Goal: Task Accomplishment & Management: Manage account settings

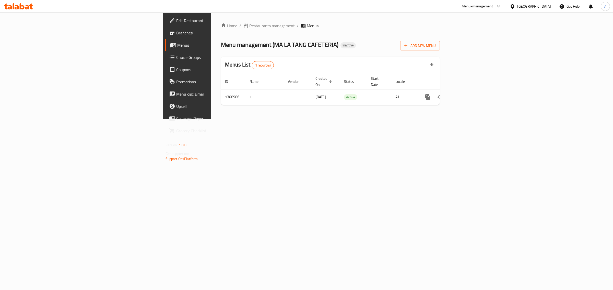
click at [370, 119] on div "Home / Restaurants management / Menus Menu management ( MA LA TANG CAFETERIA ) …" at bounding box center [330, 66] width 239 height 107
click at [467, 94] on icon "enhanced table" at bounding box center [464, 97] width 6 height 6
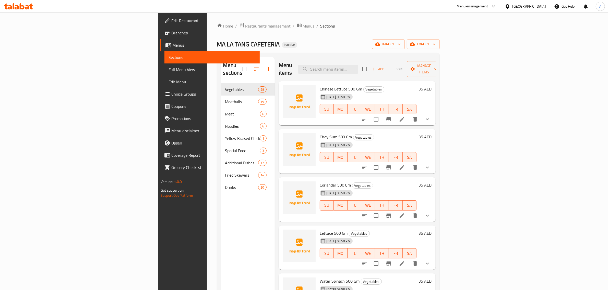
click at [329, 42] on div "MA LA TANG CAFETERIA Inactive import export" at bounding box center [328, 44] width 223 height 9
click at [534, 6] on div "[GEOGRAPHIC_DATA]" at bounding box center [529, 7] width 34 height 6
click at [480, 110] on div "Qatar" at bounding box center [490, 112] width 42 height 12
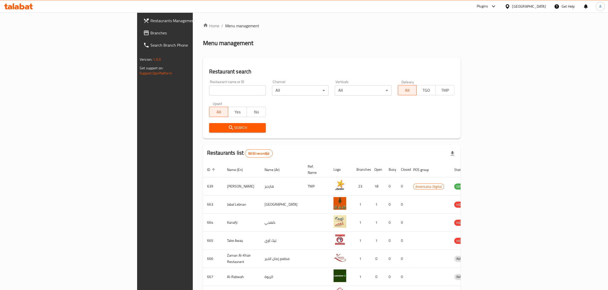
click at [150, 30] on span "Branches" at bounding box center [192, 33] width 84 height 6
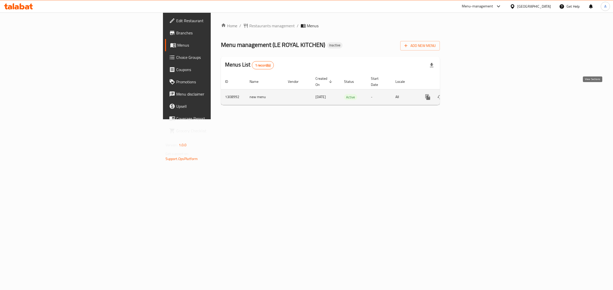
click at [467, 94] on icon "enhanced table" at bounding box center [464, 97] width 6 height 6
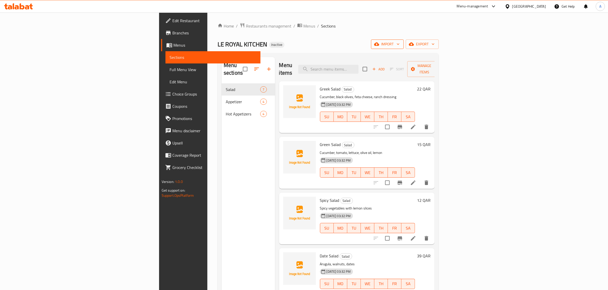
click at [404, 40] on button "import" at bounding box center [387, 44] width 33 height 9
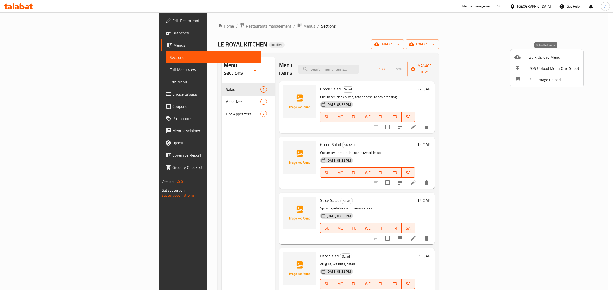
click at [533, 54] on span "Bulk Upload Menu" at bounding box center [553, 57] width 51 height 6
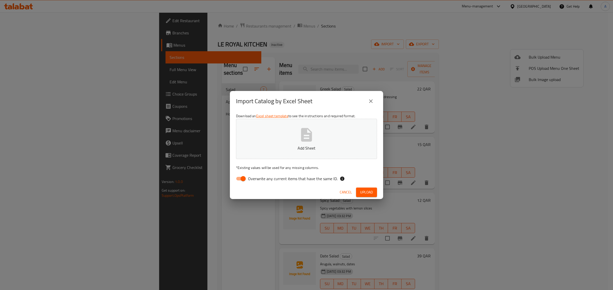
click at [259, 182] on span "Overwrite any current items that have the same ID." at bounding box center [293, 179] width 90 height 6
click at [258, 182] on input "Overwrite any current items that have the same ID." at bounding box center [242, 179] width 29 height 10
checkbox input "false"
click at [280, 145] on p "Add Sheet" at bounding box center [306, 148] width 125 height 6
click at [365, 194] on span "Upload" at bounding box center [366, 192] width 13 height 6
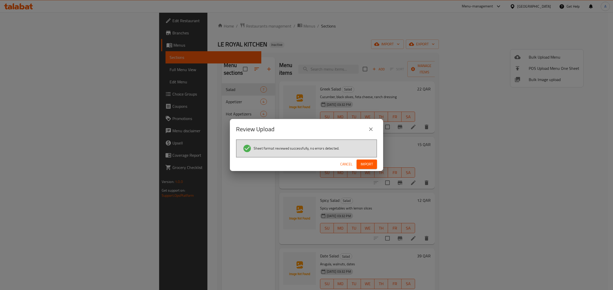
click at [373, 165] on span "Import" at bounding box center [366, 164] width 12 height 6
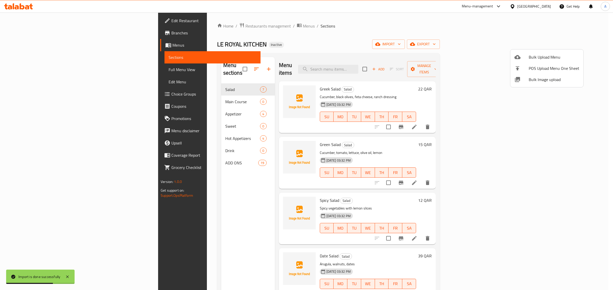
click at [194, 187] on div at bounding box center [306, 145] width 613 height 290
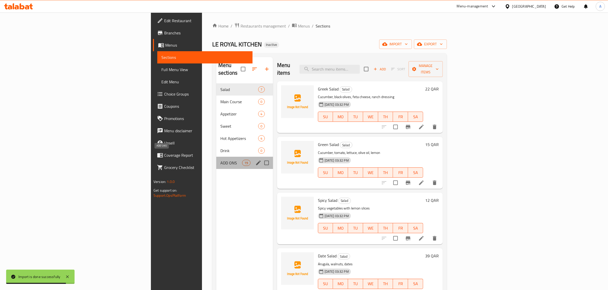
click at [220, 160] on span "ADD ONS" at bounding box center [231, 163] width 22 height 6
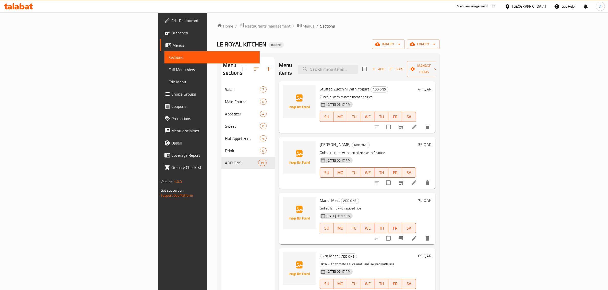
click at [221, 183] on div "Menu sections Salad 7 Main Course 0 Appetizer 4 Sweet 0 Hot Appetizers 4 Drink …" at bounding box center [248, 202] width 54 height 290
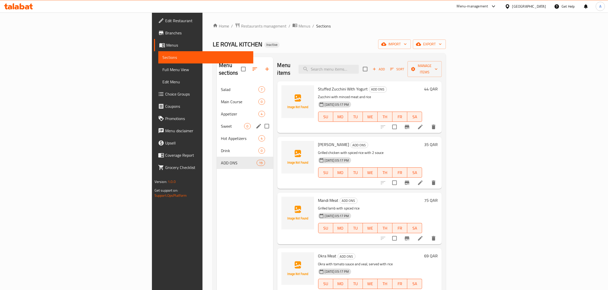
click at [261, 121] on input "Menu sections" at bounding box center [266, 126] width 11 height 11
checkbox input "true"
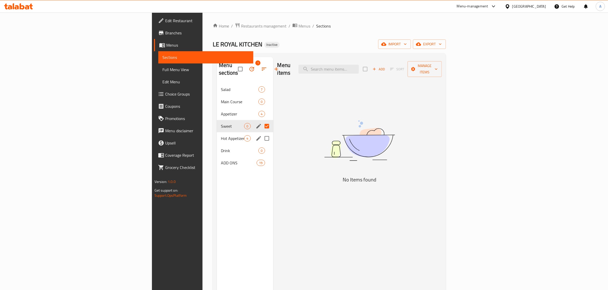
click at [261, 133] on input "Menu sections" at bounding box center [266, 138] width 11 height 11
checkbox input "true"
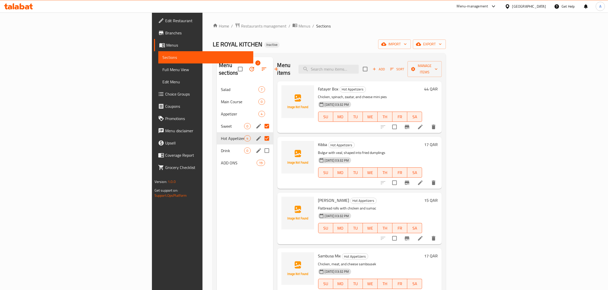
click at [261, 145] on input "Menu sections" at bounding box center [266, 150] width 11 height 11
checkbox input "true"
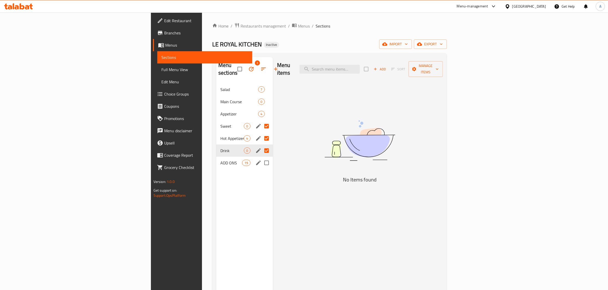
click at [261, 158] on input "Menu sections" at bounding box center [266, 163] width 11 height 11
checkbox input "true"
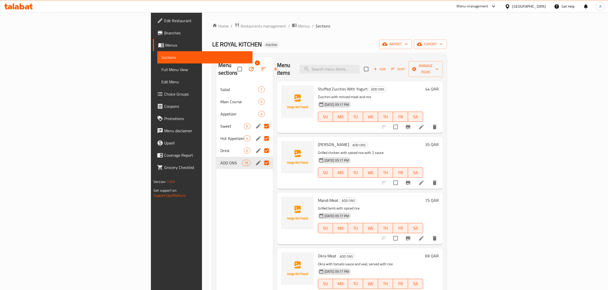
click at [216, 220] on div "Menu sections 4 Salad 7 Main Course 0 Appetizer 4 Sweet 0 Hot Appetizers 4 Drin…" at bounding box center [244, 202] width 57 height 290
click at [261, 158] on input "Menu sections" at bounding box center [266, 163] width 11 height 11
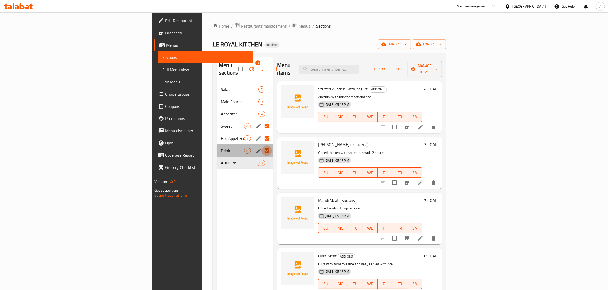
click at [261, 145] on input "Menu sections" at bounding box center [266, 150] width 11 height 11
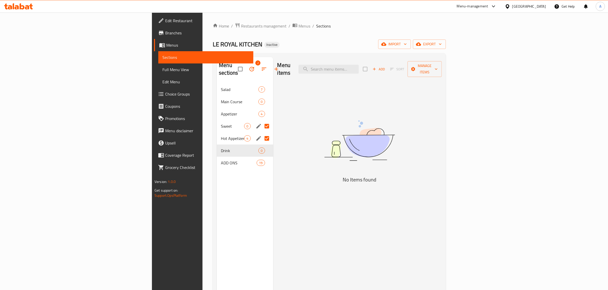
click at [261, 133] on input "Menu sections" at bounding box center [266, 138] width 11 height 11
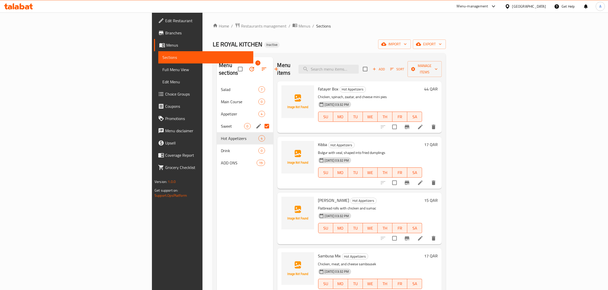
click at [261, 121] on input "Menu sections" at bounding box center [266, 126] width 11 height 11
checkbox input "false"
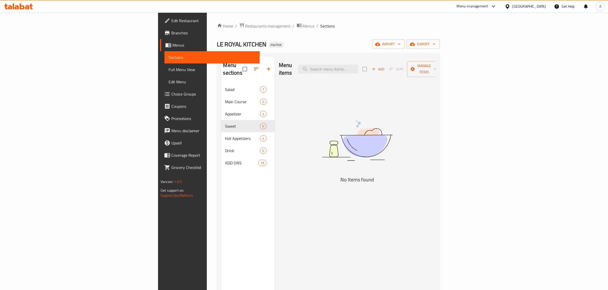
click at [221, 198] on div "Menu sections Salad 7 Main Course 0 Appetizer 4 Sweet 0 Hot Appetizers 4 Drink …" at bounding box center [248, 202] width 54 height 290
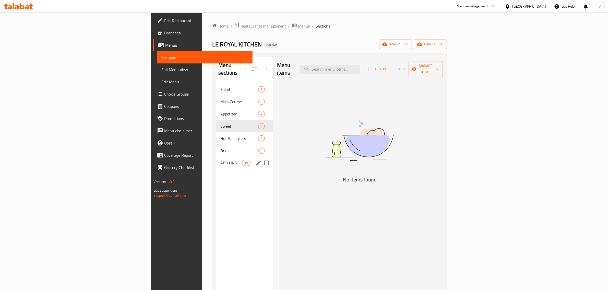
click at [261, 158] on input "Menu sections" at bounding box center [266, 163] width 11 height 11
checkbox input "true"
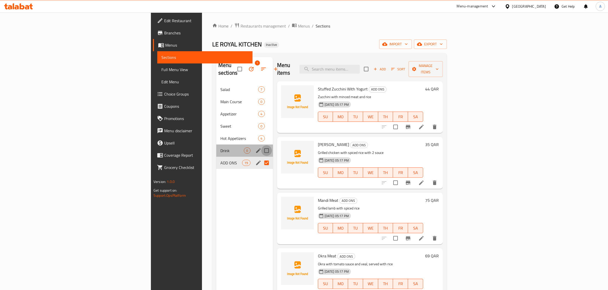
click at [261, 145] on input "Menu sections" at bounding box center [266, 150] width 11 height 11
checkbox input "true"
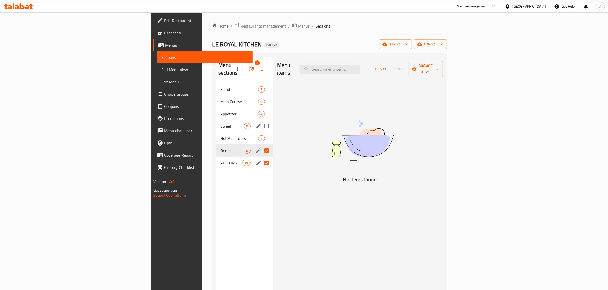
click at [261, 121] on input "Menu sections" at bounding box center [266, 126] width 11 height 11
checkbox input "true"
click at [261, 96] on input "Menu sections" at bounding box center [266, 101] width 11 height 11
checkbox input "true"
click at [245, 63] on button "button" at bounding box center [251, 69] width 12 height 12
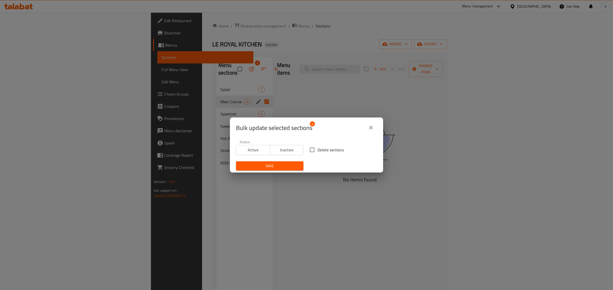
click at [317, 152] on span "Delete sections" at bounding box center [330, 150] width 26 height 6
click at [317, 152] on input "Delete sections" at bounding box center [312, 150] width 11 height 11
checkbox input "true"
click at [272, 165] on span "Save" at bounding box center [269, 166] width 59 height 6
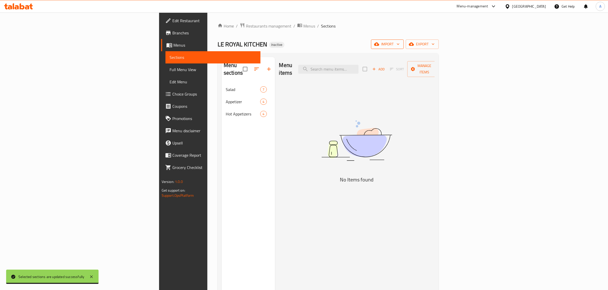
click at [379, 42] on icon "button" at bounding box center [376, 44] width 5 height 5
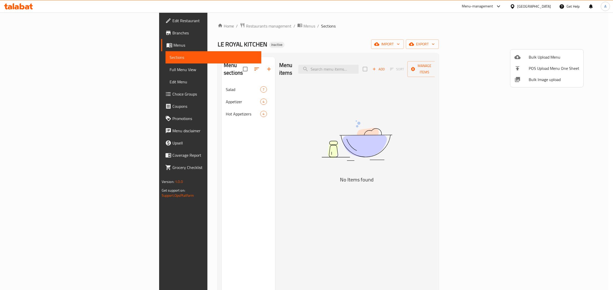
click at [528, 56] on div at bounding box center [521, 57] width 14 height 6
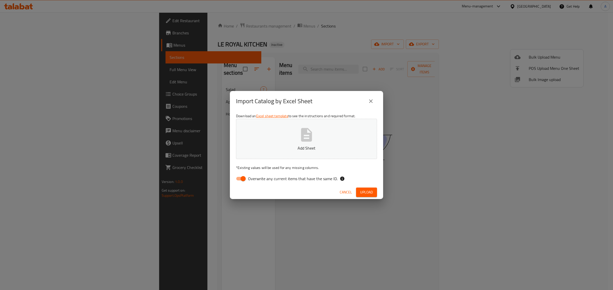
click at [246, 175] on input "Overwrite any current items that have the same ID." at bounding box center [242, 179] width 29 height 10
checkbox input "false"
click at [257, 157] on button "Add Sheet" at bounding box center [306, 139] width 141 height 40
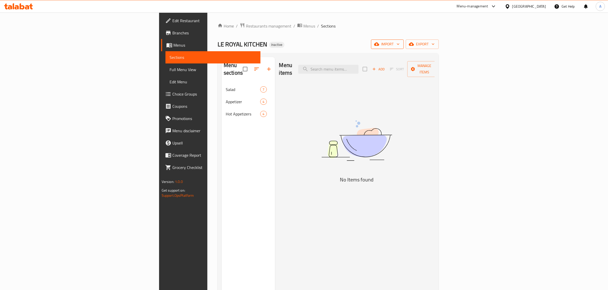
click at [399, 44] on span "import" at bounding box center [387, 44] width 25 height 6
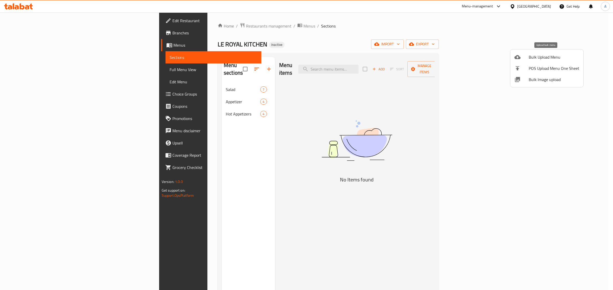
click at [529, 58] on span "Bulk Upload Menu" at bounding box center [553, 57] width 51 height 6
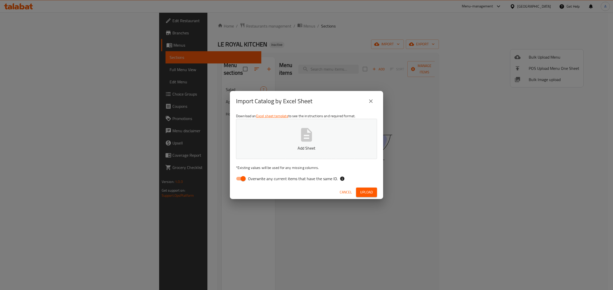
click at [267, 177] on span "Overwrite any current items that have the same ID." at bounding box center [293, 179] width 90 height 6
click at [258, 177] on input "Overwrite any current items that have the same ID." at bounding box center [242, 179] width 29 height 10
checkbox input "false"
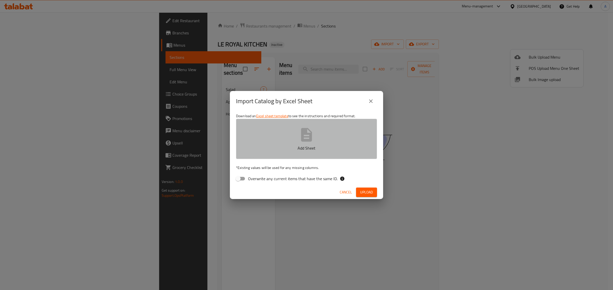
click at [287, 142] on button "Add Sheet" at bounding box center [306, 139] width 141 height 40
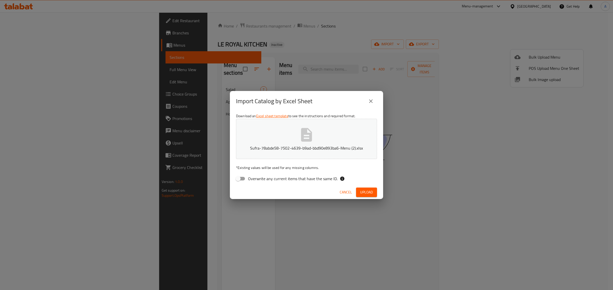
click at [369, 188] on button "Upload" at bounding box center [366, 192] width 21 height 9
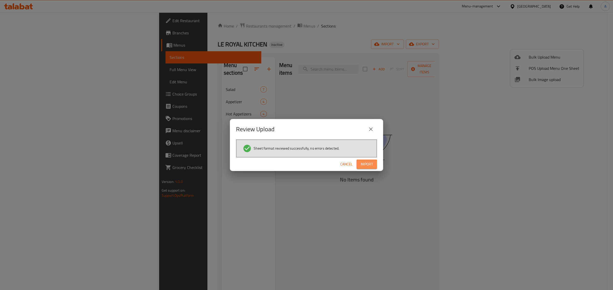
click at [362, 164] on span "Import" at bounding box center [366, 164] width 12 height 6
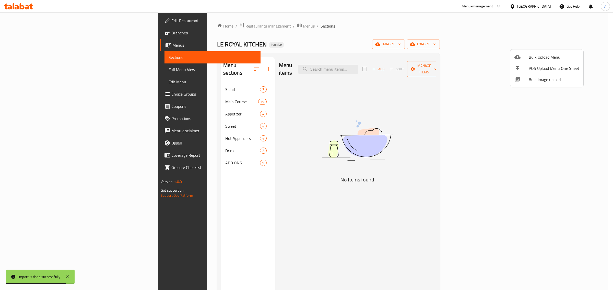
click at [45, 61] on div at bounding box center [306, 145] width 613 height 290
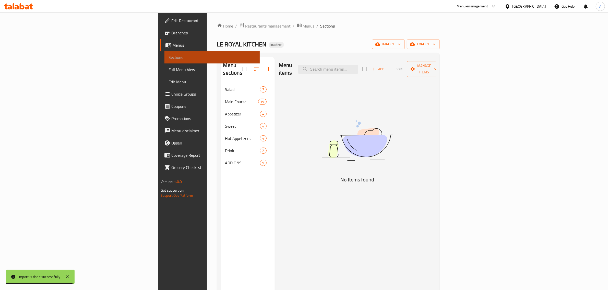
click at [164, 60] on link "Sections" at bounding box center [211, 57] width 95 height 12
click at [168, 69] on span "Full Menu View" at bounding box center [211, 70] width 87 height 6
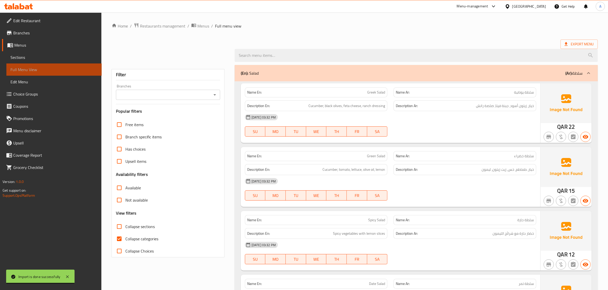
click at [27, 69] on span "Full Menu View" at bounding box center [53, 70] width 87 height 6
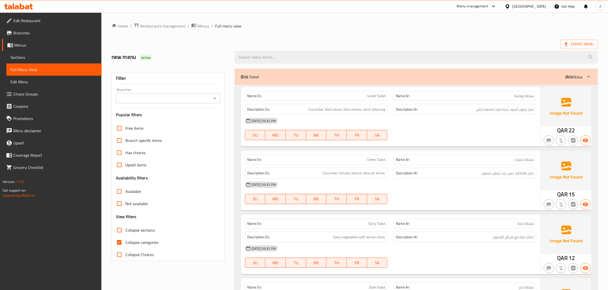
click at [133, 240] on span "Collapse categories" at bounding box center [141, 243] width 33 height 6
click at [125, 240] on input "Collapse categories" at bounding box center [119, 243] width 12 height 12
checkbox input "false"
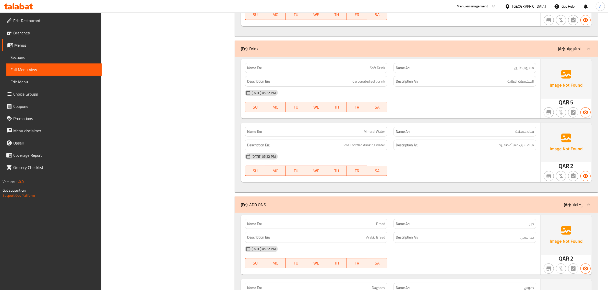
scroll to position [2382, 0]
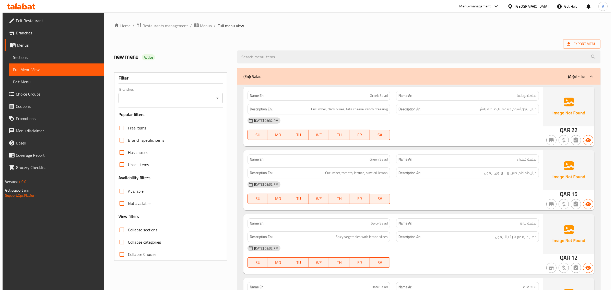
scroll to position [0, 0]
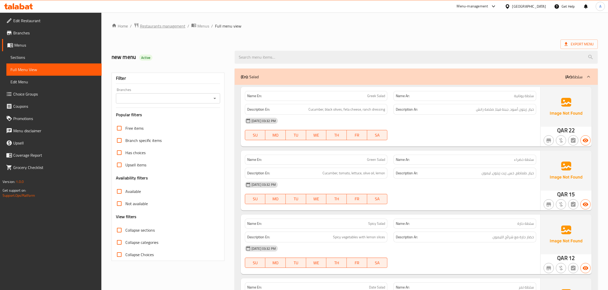
click at [177, 25] on span "Restaurants management" at bounding box center [162, 26] width 45 height 6
